Goal: Information Seeking & Learning: Understand process/instructions

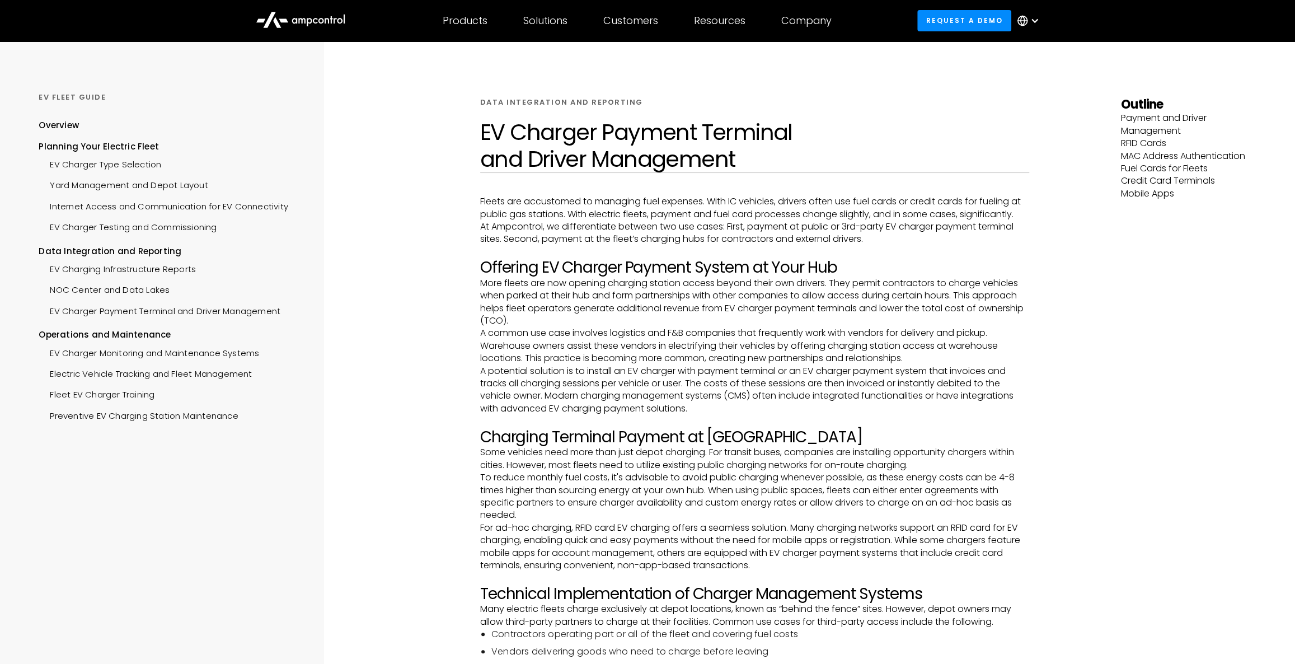
click at [903, 204] on p "Fleets are accustomed to managing fuel expenses. With IC vehicles, drivers ofte…" at bounding box center [755, 207] width 550 height 25
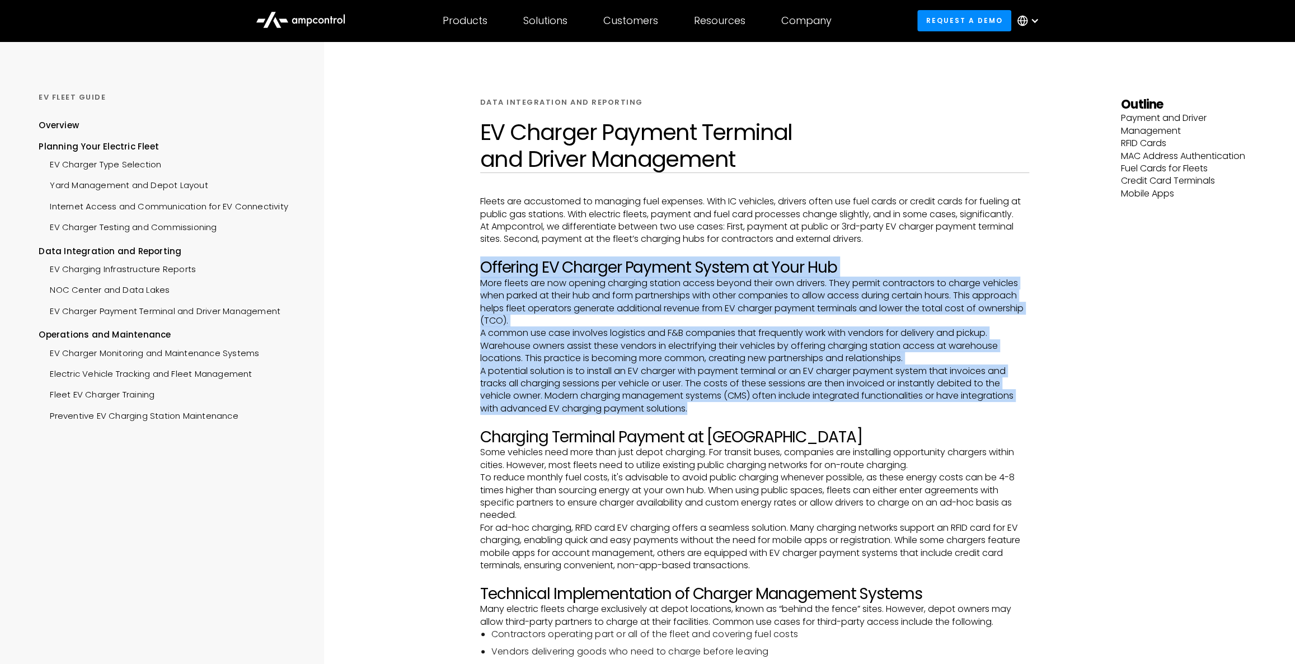
drag, startPoint x: 924, startPoint y: 251, endPoint x: 995, endPoint y: 407, distance: 171.8
click at [996, 407] on p "A potential solution is to install an EV charger with payment terminal or an EV…" at bounding box center [755, 390] width 550 height 50
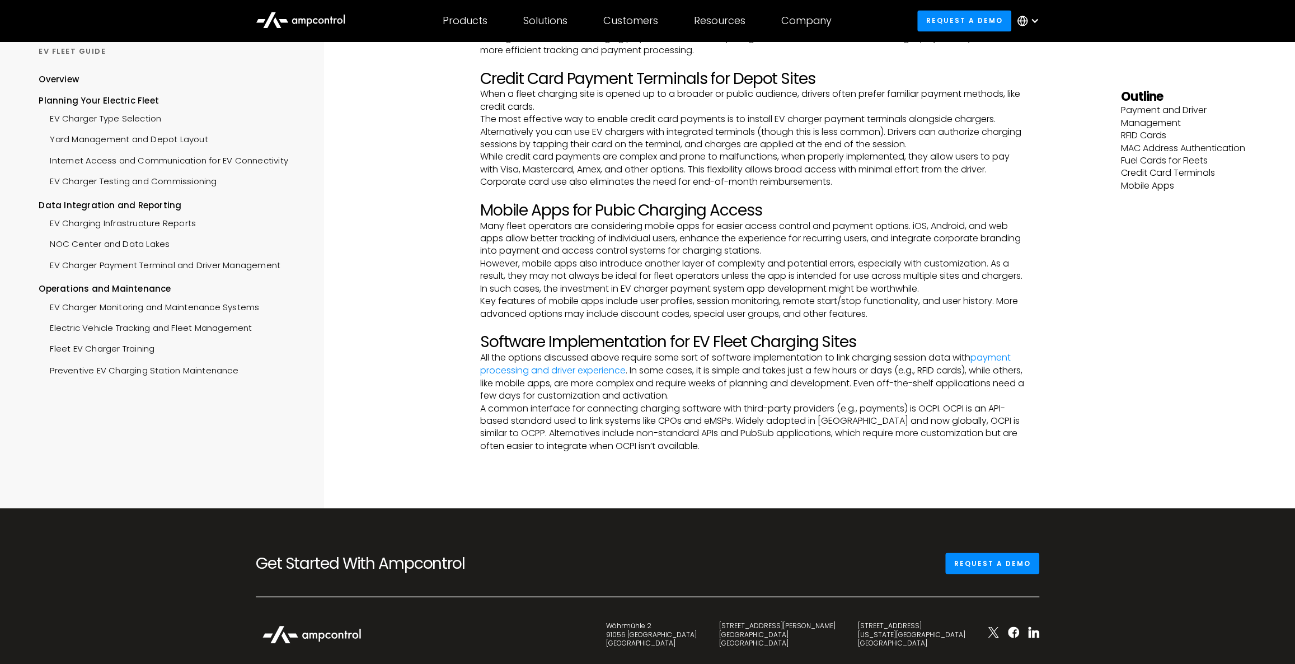
scroll to position [1425, 0]
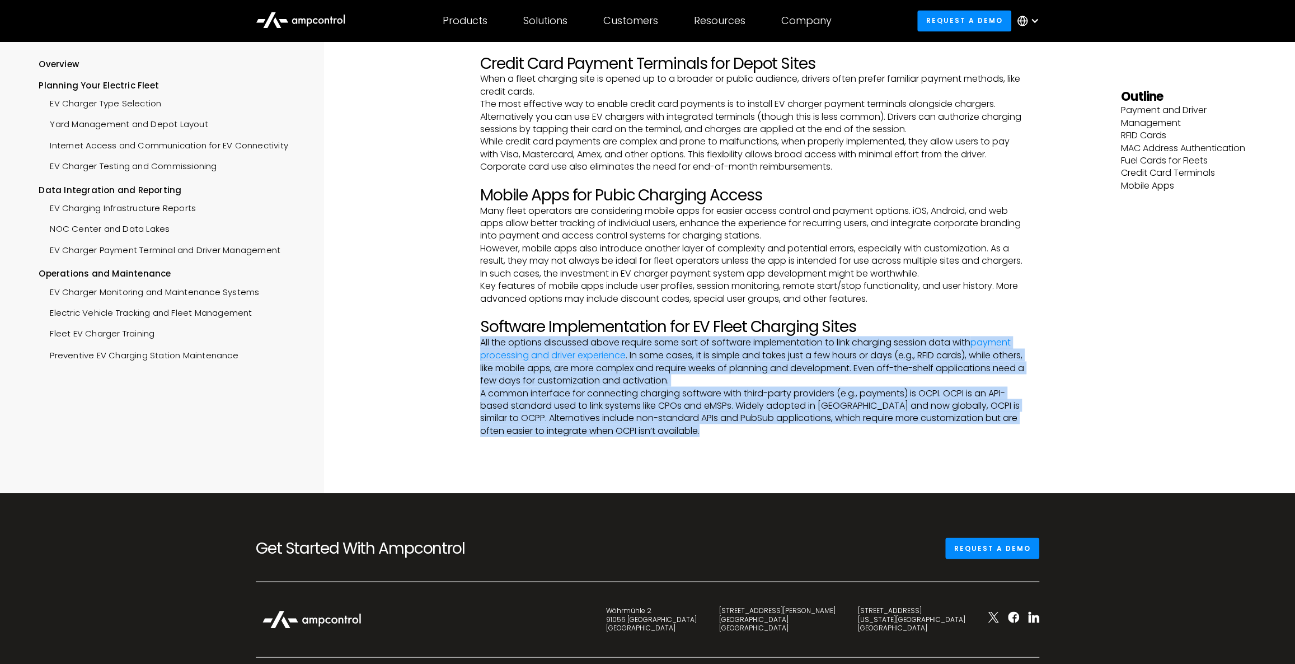
drag, startPoint x: 887, startPoint y: 385, endPoint x: 903, endPoint y: 458, distance: 74.7
click at [903, 458] on div at bounding box center [755, 465] width 550 height 56
drag, startPoint x: 873, startPoint y: 453, endPoint x: 872, endPoint y: 319, distance: 134.9
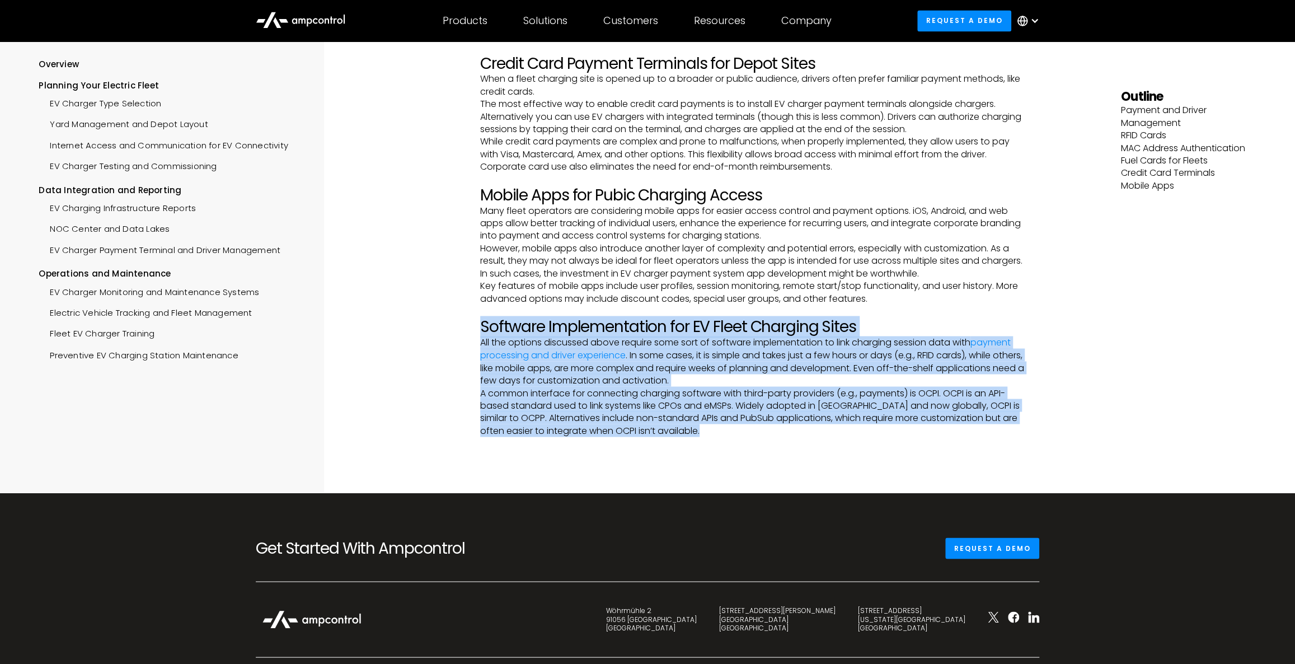
click at [872, 317] on p "‍" at bounding box center [755, 311] width 550 height 12
drag, startPoint x: 882, startPoint y: 311, endPoint x: 907, endPoint y: 456, distance: 147.1
click at [907, 456] on div at bounding box center [755, 465] width 550 height 56
drag, startPoint x: 768, startPoint y: 450, endPoint x: 433, endPoint y: 340, distance: 352.8
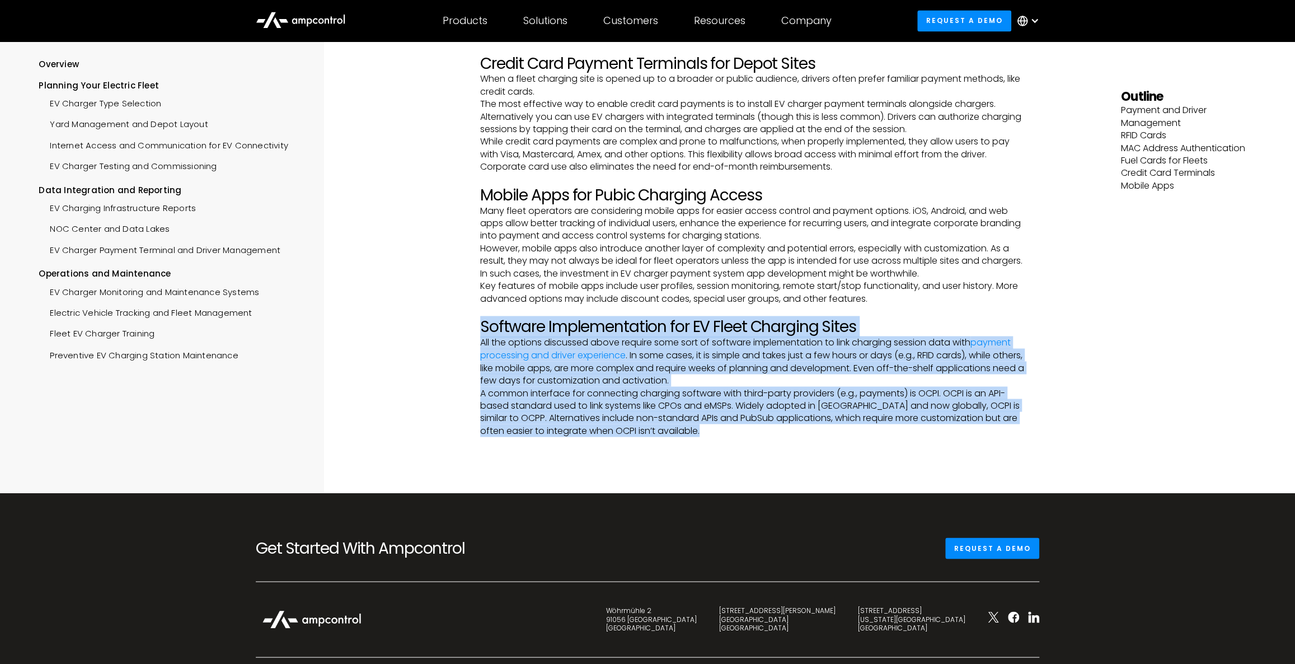
drag, startPoint x: 443, startPoint y: 328, endPoint x: 757, endPoint y: 444, distance: 334.9
click at [757, 437] on p "A common interface for connecting charging software with third-party providers …" at bounding box center [755, 412] width 550 height 50
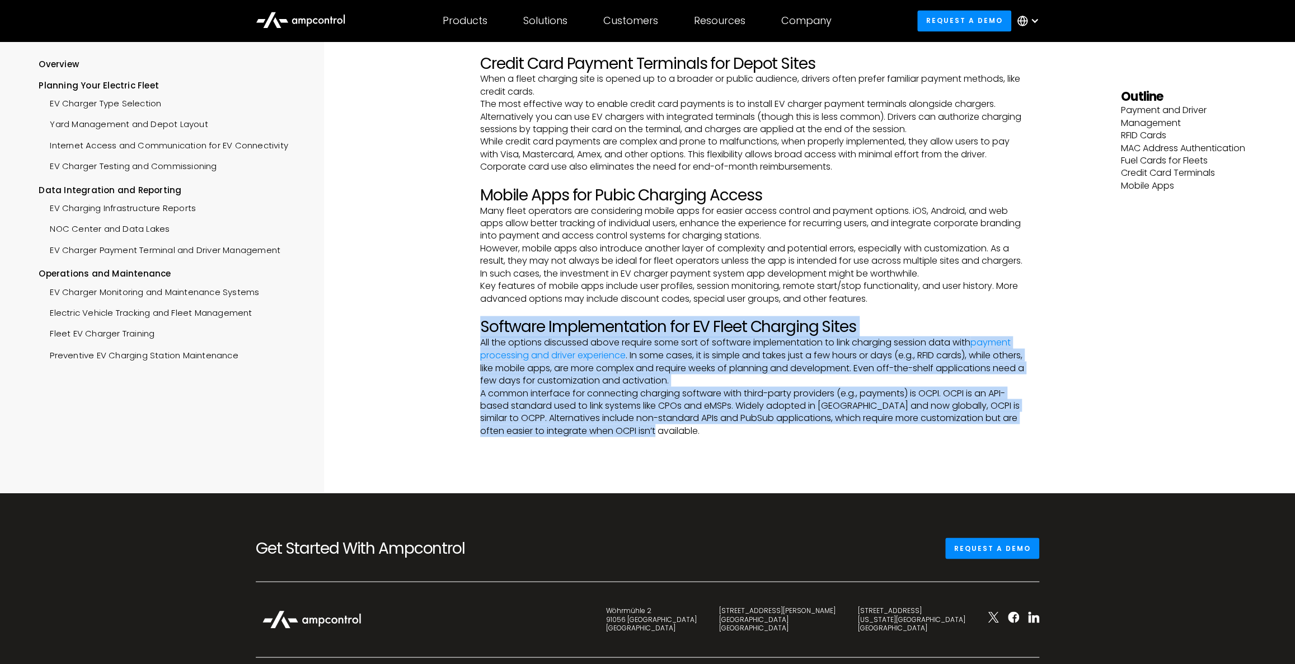
drag, startPoint x: 758, startPoint y: 443, endPoint x: 832, endPoint y: 318, distance: 145.5
click at [832, 317] on p "‍" at bounding box center [755, 311] width 550 height 12
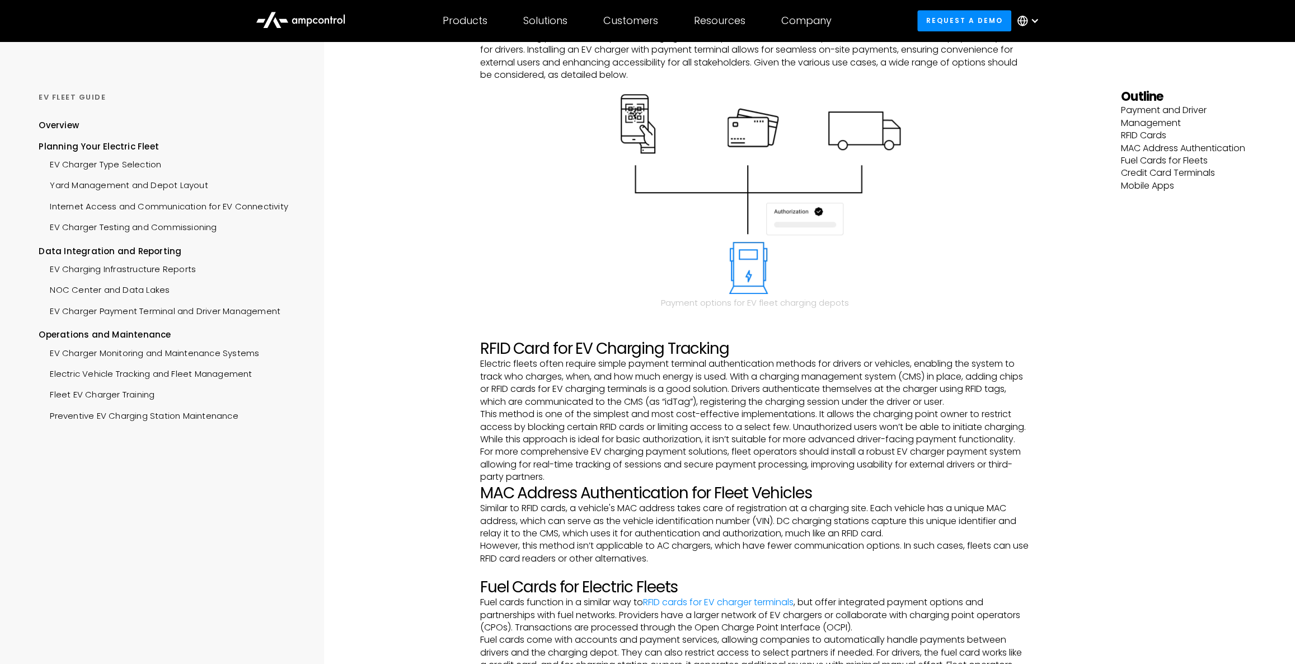
scroll to position [560, 0]
